Goal: Information Seeking & Learning: Learn about a topic

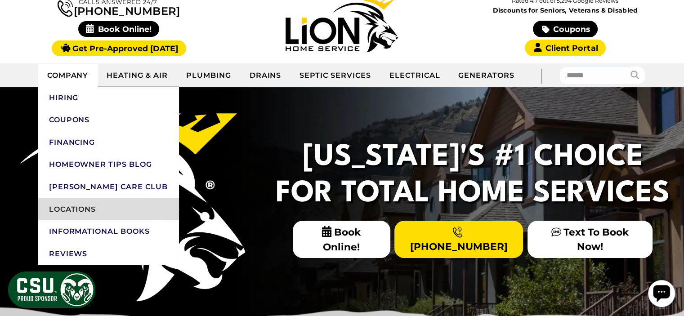
scroll to position [90, 0]
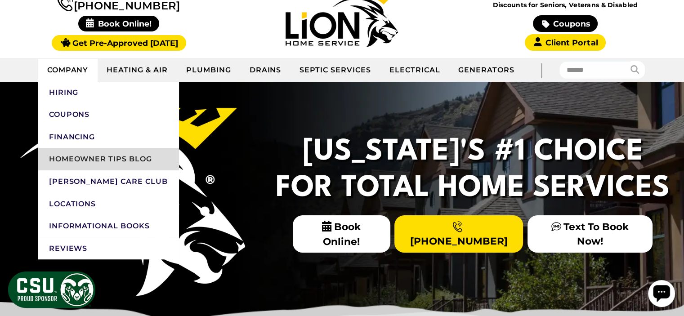
click at [100, 160] on link "Homeowner Tips Blog" at bounding box center [108, 159] width 141 height 22
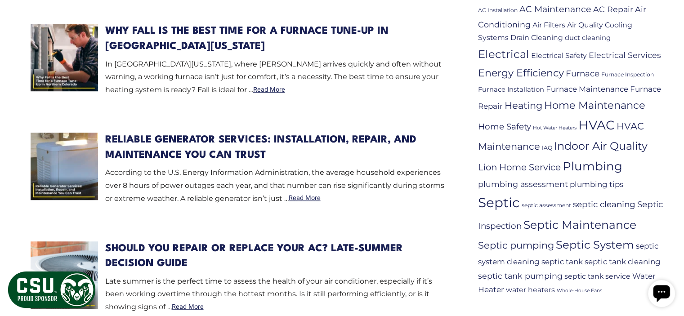
scroll to position [315, 0]
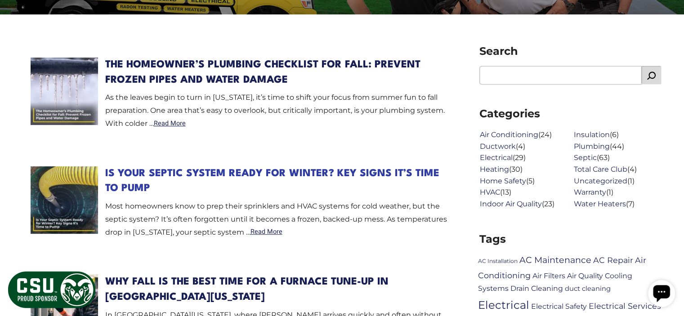
click at [337, 169] on link "Is Your Septic System Ready for Winter? Key Signs It’s Time to Pump" at bounding box center [272, 181] width 334 height 25
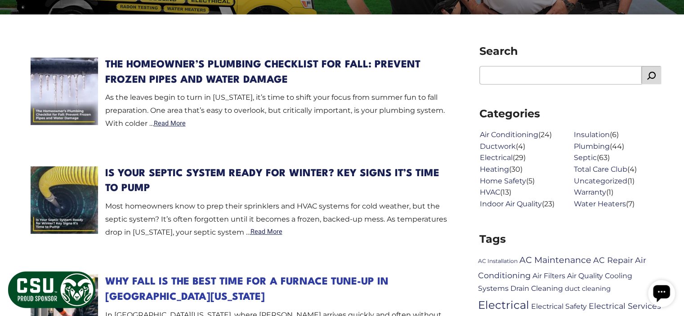
click at [191, 283] on link "Why Fall Is the Best Time for a Furnace Tune-Up in [GEOGRAPHIC_DATA][US_STATE]" at bounding box center [246, 289] width 283 height 25
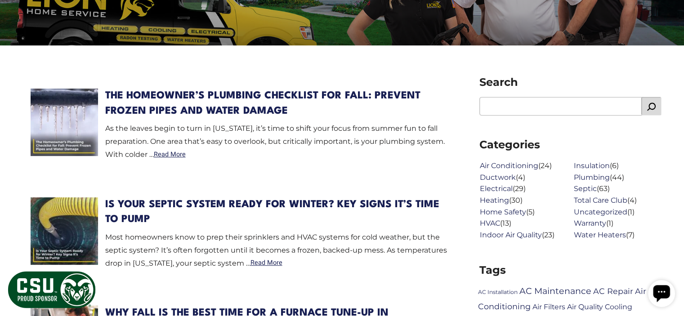
scroll to position [270, 0]
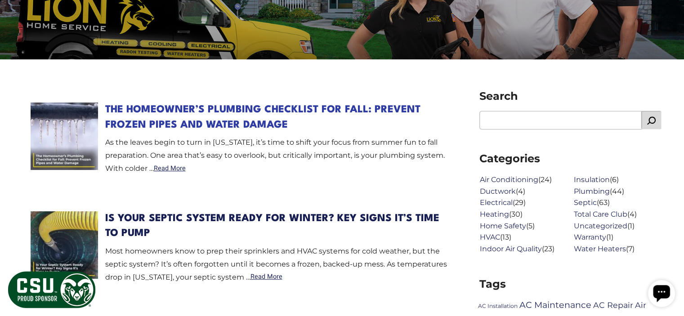
click at [180, 120] on link "The Homeowner’s Plumbing Checklist for Fall: Prevent Frozen Pipes and Water Dam…" at bounding box center [262, 117] width 315 height 25
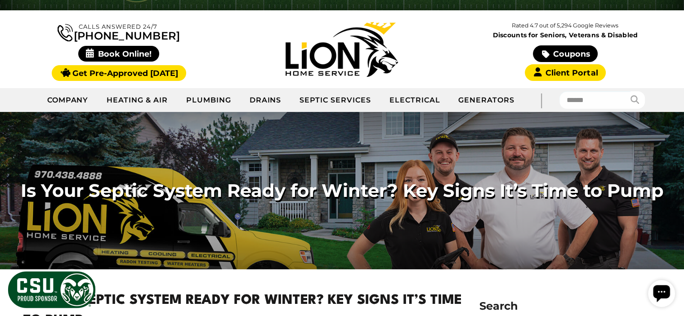
scroll to position [270, 0]
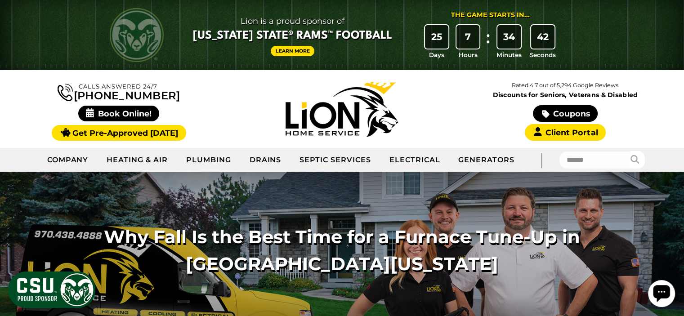
click at [422, 111] on div at bounding box center [341, 109] width 223 height 55
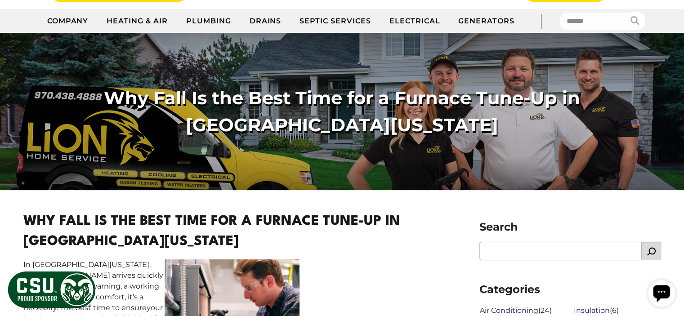
scroll to position [315, 0]
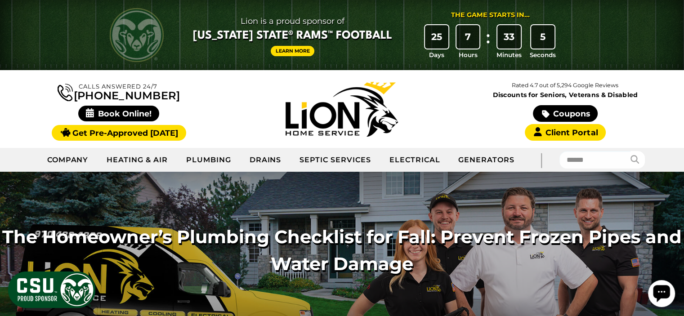
click at [270, 115] on div at bounding box center [341, 109] width 223 height 55
